Goal: Transaction & Acquisition: Download file/media

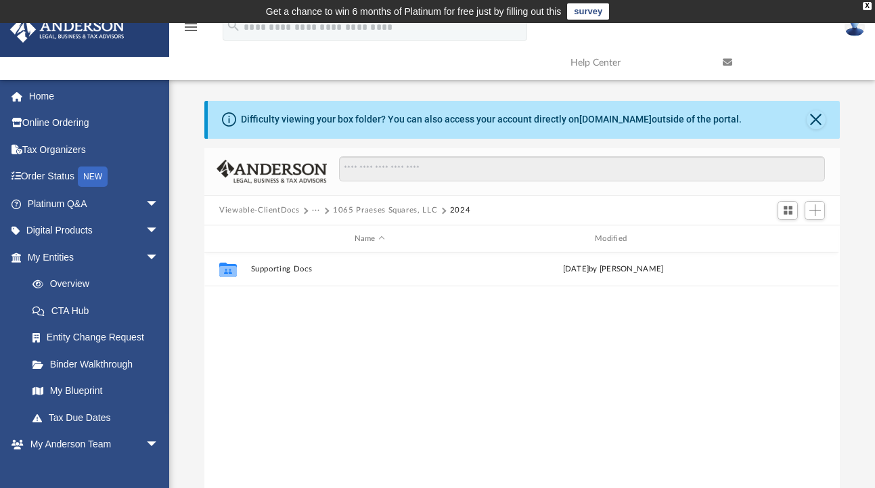
scroll to position [297, 626]
click at [374, 215] on button "1065 Praeses Squares, LLC" at bounding box center [385, 210] width 104 height 12
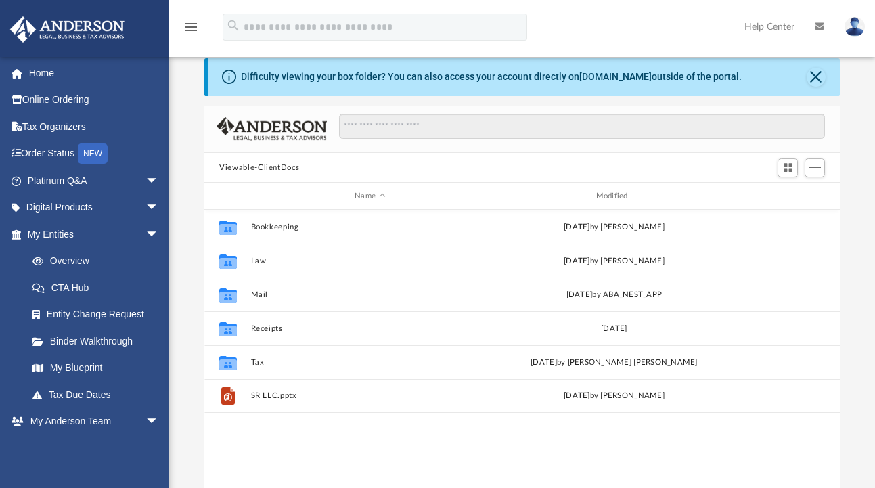
scroll to position [94, 0]
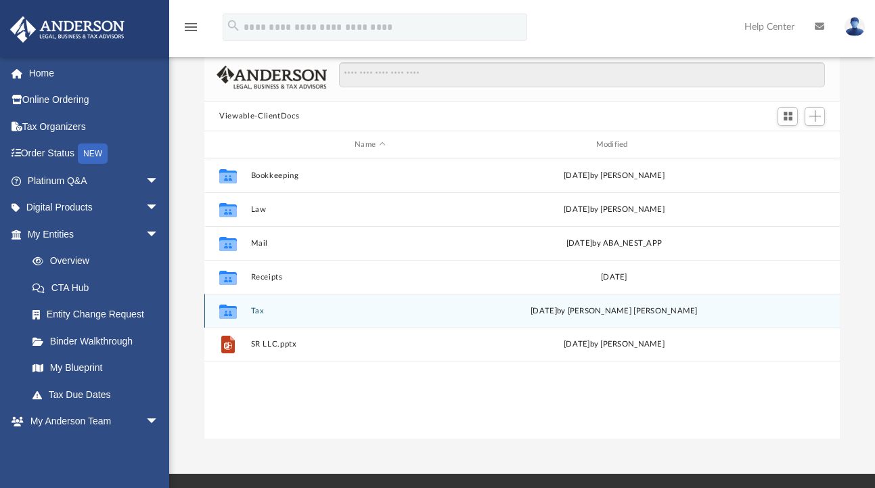
click at [257, 312] on button "Tax" at bounding box center [370, 311] width 238 height 9
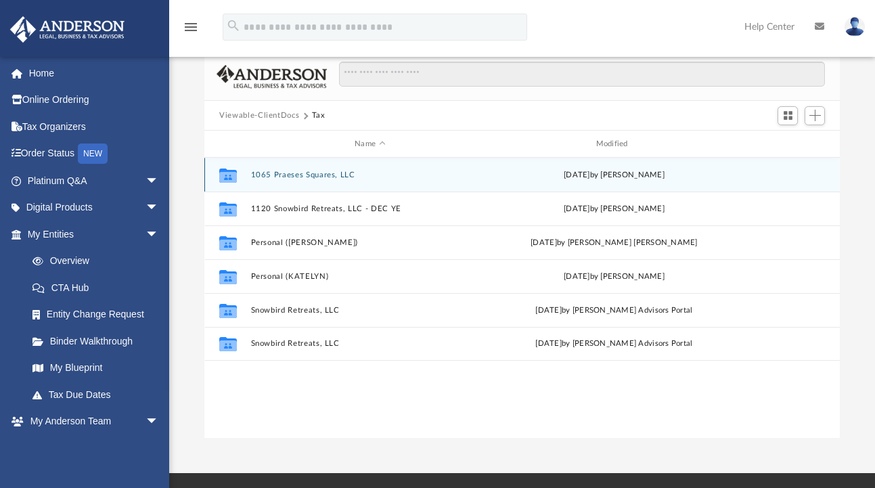
click at [301, 176] on button "1065 Praeses Squares, LLC" at bounding box center [370, 175] width 238 height 9
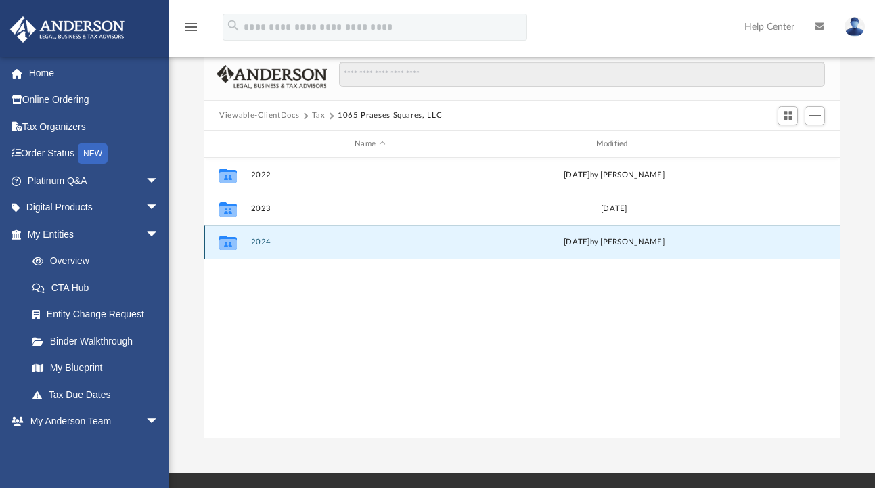
click at [264, 242] on button "2024" at bounding box center [370, 242] width 238 height 9
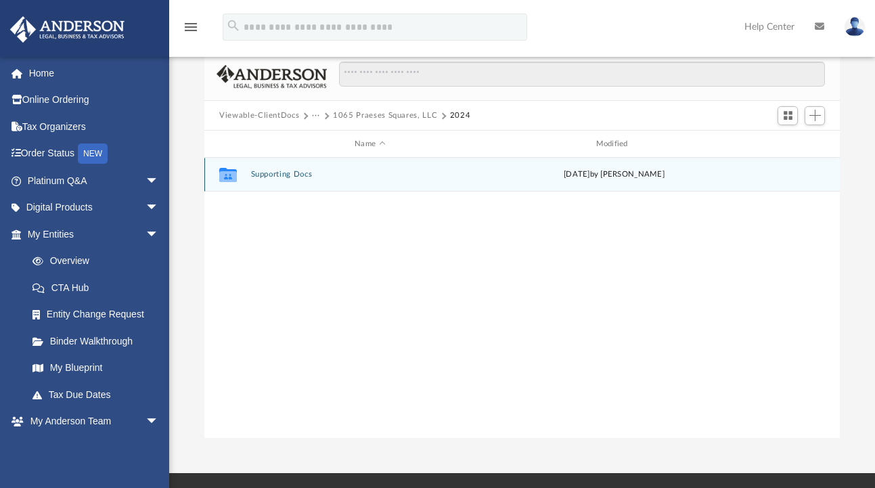
click at [266, 173] on button "Supporting Docs" at bounding box center [370, 175] width 238 height 9
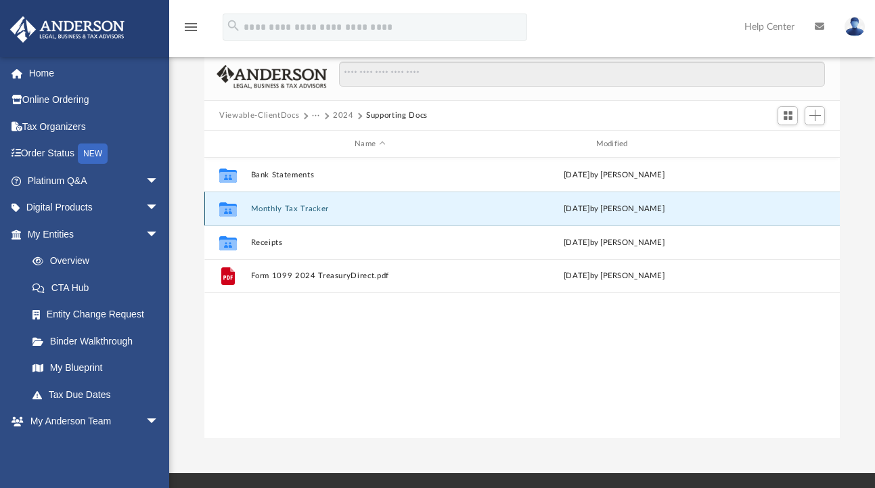
click at [282, 206] on button "Monthly Tax Tracker" at bounding box center [370, 208] width 238 height 9
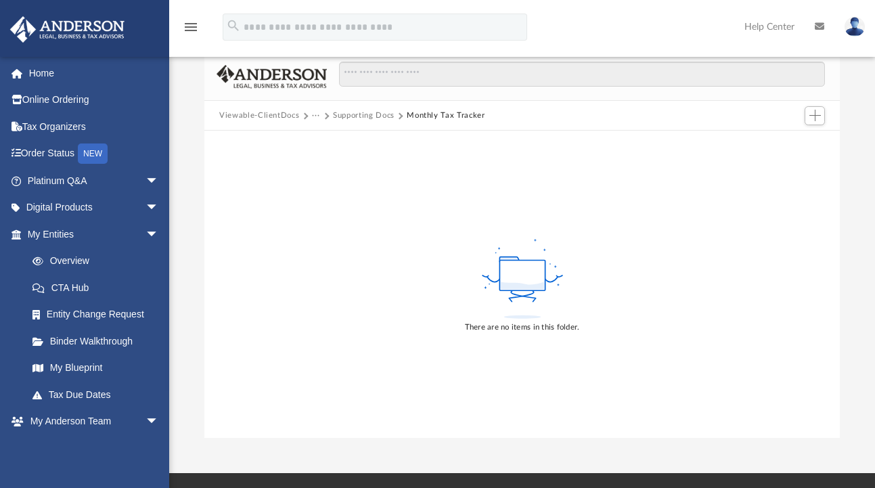
click at [374, 116] on button "Supporting Docs" at bounding box center [364, 116] width 62 height 12
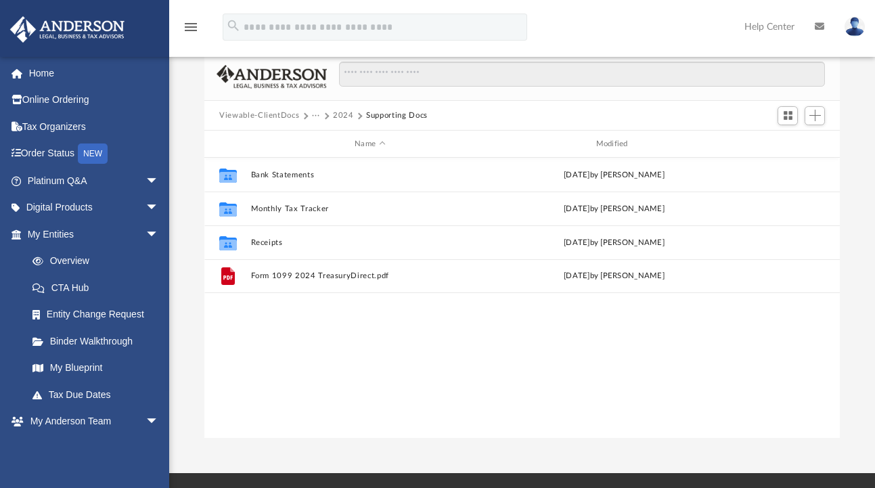
scroll to position [297, 626]
click at [74, 121] on link "Tax Organizers" at bounding box center [94, 126] width 170 height 27
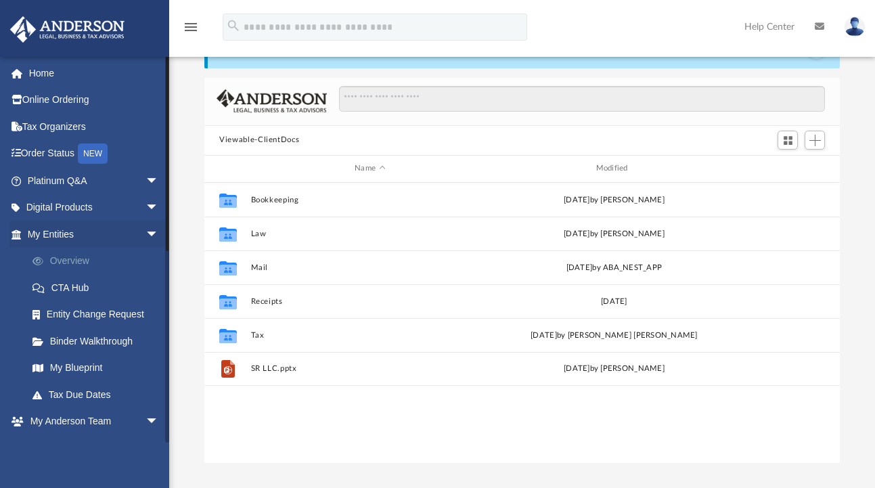
scroll to position [71, 0]
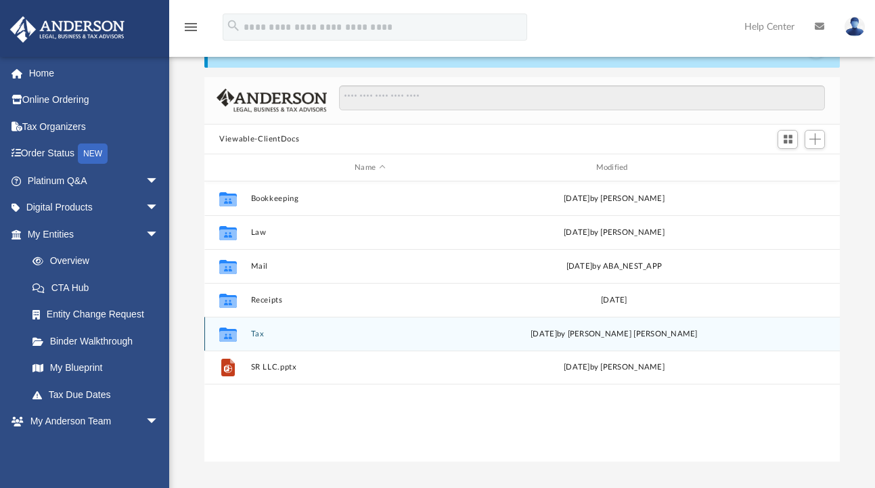
click at [250, 336] on div "Collaborated Folder Tax [DATE] by [PERSON_NAME] [PERSON_NAME]" at bounding box center [522, 334] width 636 height 34
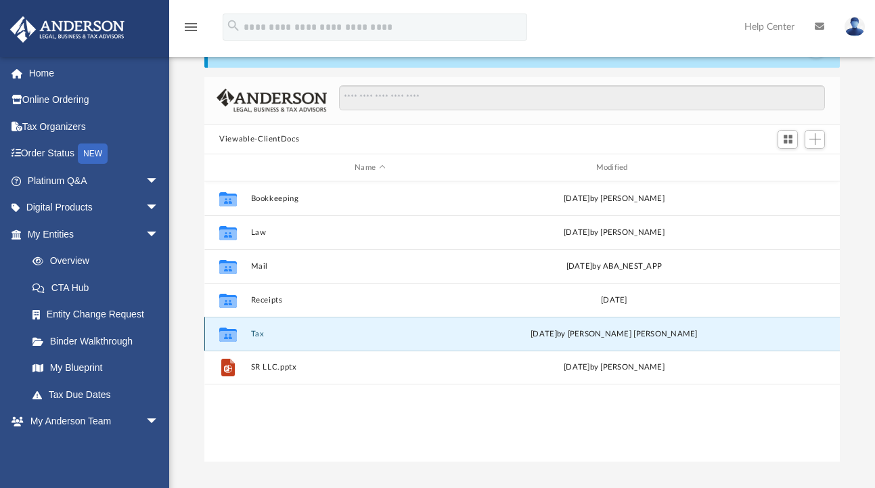
click at [257, 335] on button "Tax" at bounding box center [370, 334] width 238 height 9
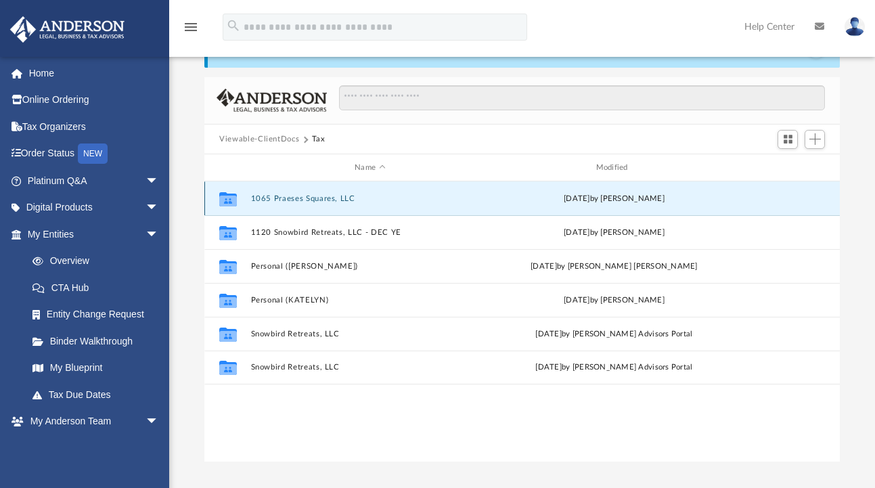
click at [285, 201] on button "1065 Praeses Squares, LLC" at bounding box center [370, 198] width 238 height 9
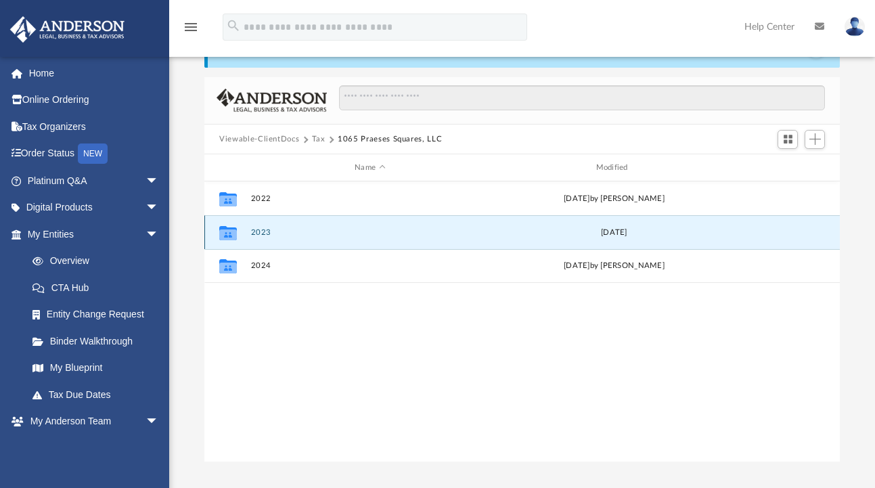
click at [265, 236] on button "2023" at bounding box center [370, 232] width 238 height 9
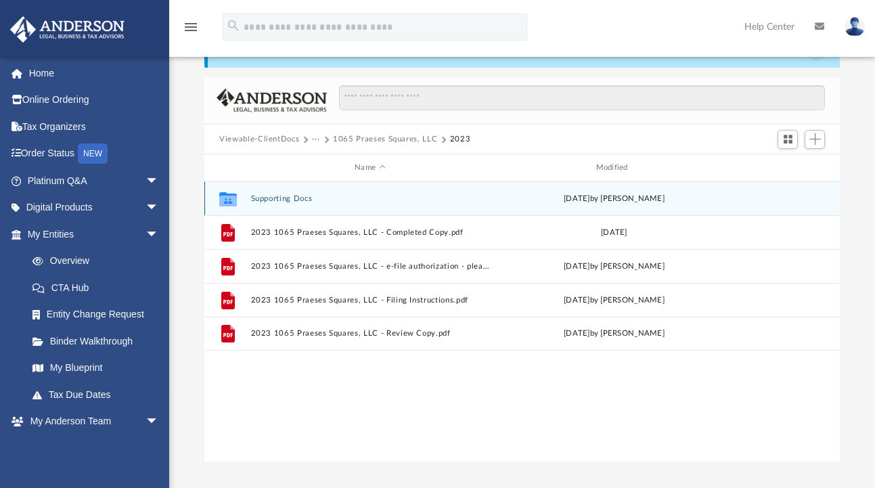
click at [288, 196] on button "Supporting Docs" at bounding box center [370, 198] width 238 height 9
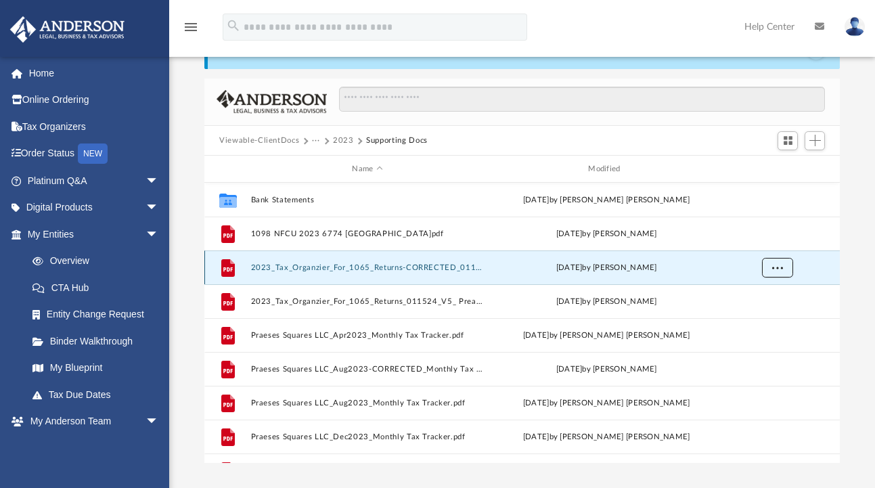
click at [783, 264] on span "More options" at bounding box center [778, 267] width 11 height 7
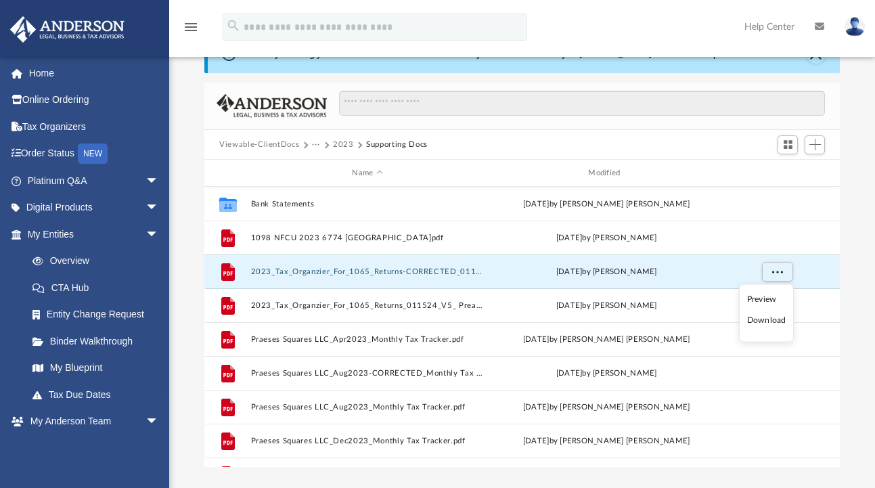
scroll to position [64, 0]
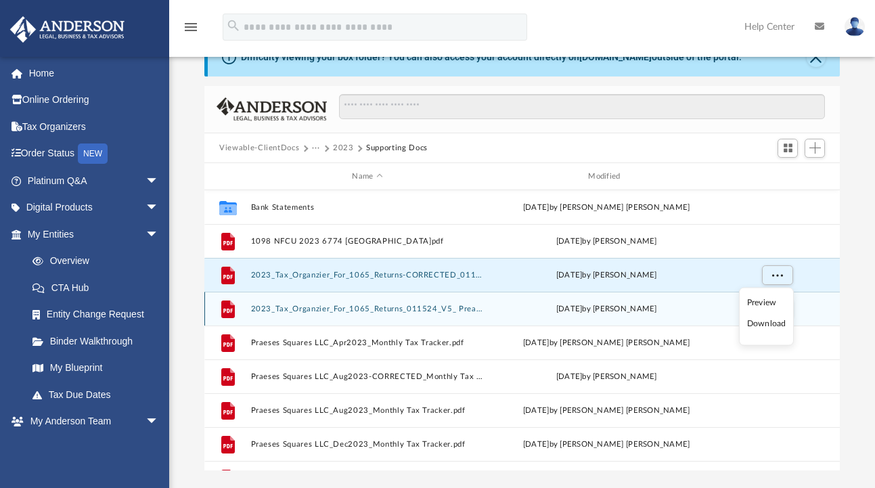
click at [756, 320] on li "Download" at bounding box center [766, 324] width 39 height 14
